Goal: Go to known website: Access a specific website the user already knows

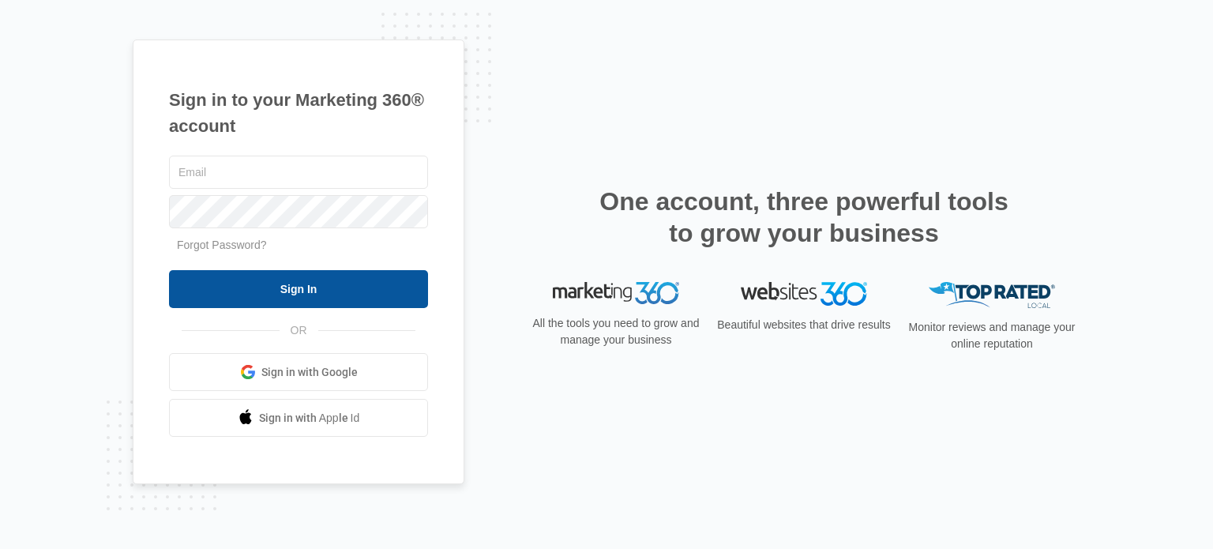
type input "[PERSON_NAME][EMAIL_ADDRESS][DOMAIN_NAME]"
click at [316, 287] on input "Sign In" at bounding box center [298, 289] width 259 height 38
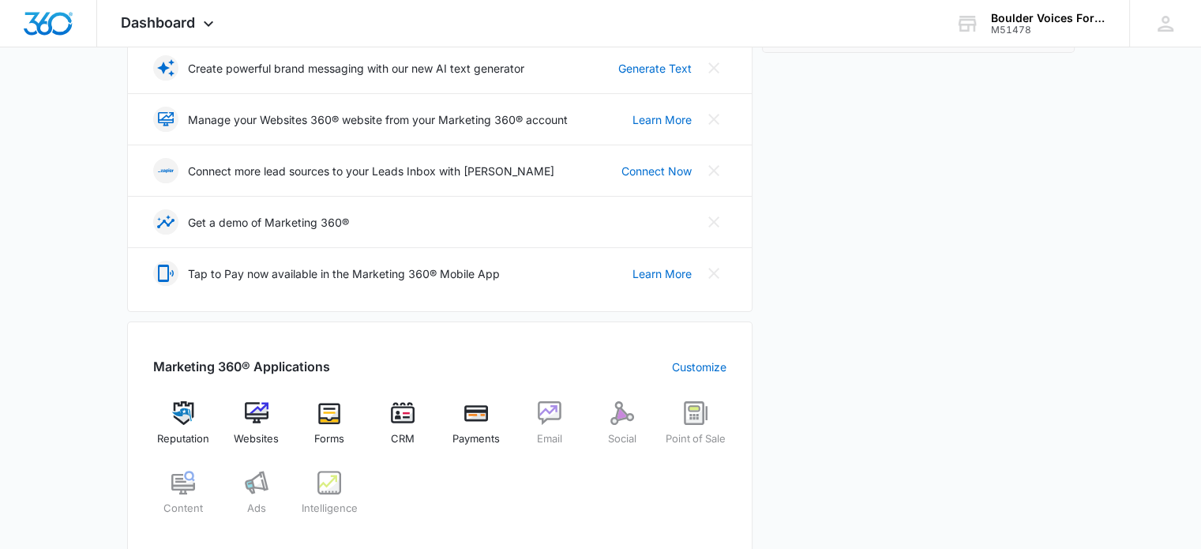
scroll to position [395, 0]
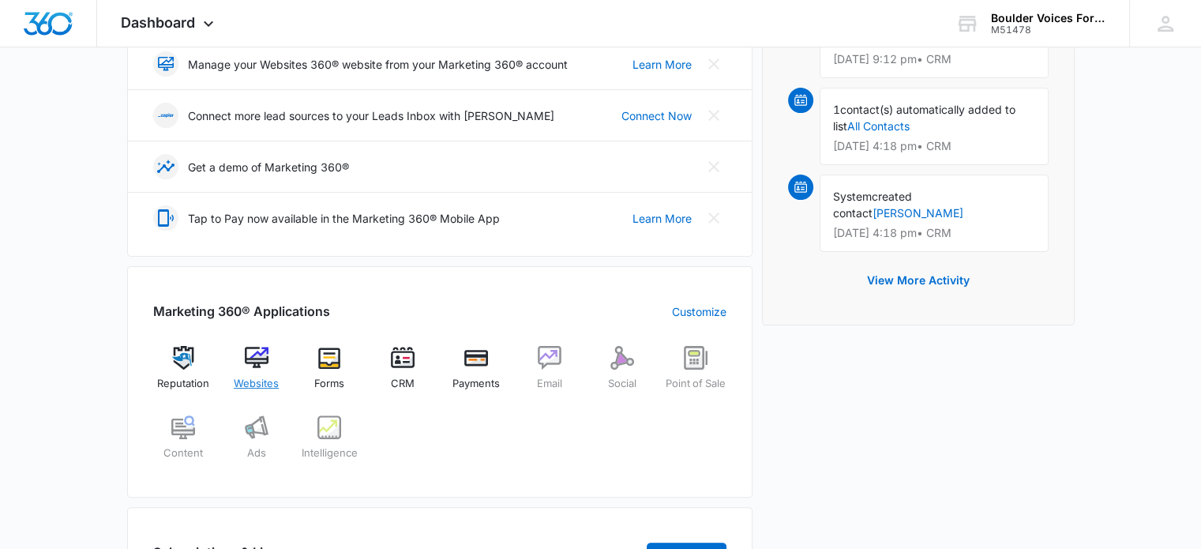
click at [246, 354] on img at bounding box center [257, 358] width 24 height 24
